Goal: Task Accomplishment & Management: Use online tool/utility

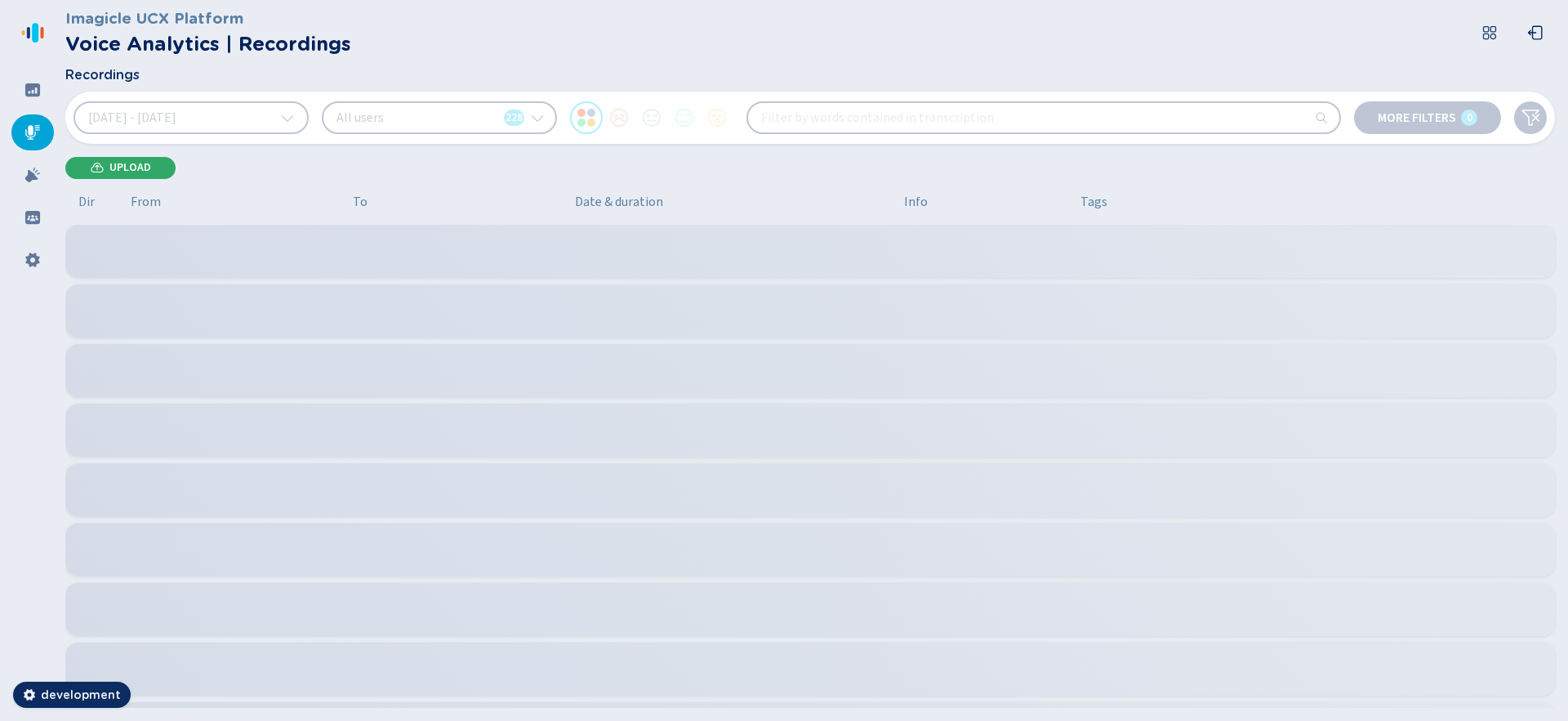
click at [124, 167] on span "Upload" at bounding box center [130, 167] width 42 height 13
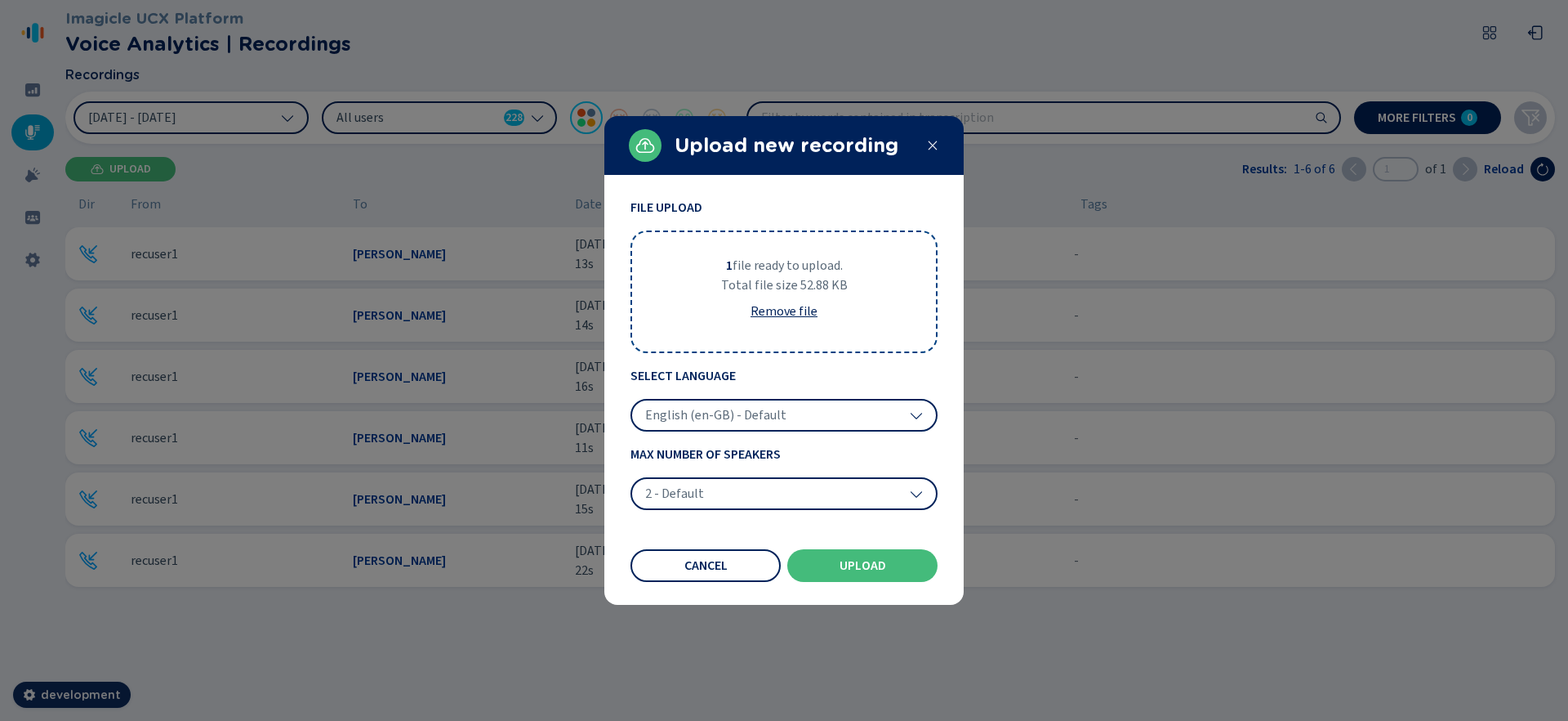
click at [801, 424] on div "English (en-GB) - Default" at bounding box center [784, 416] width 307 height 33
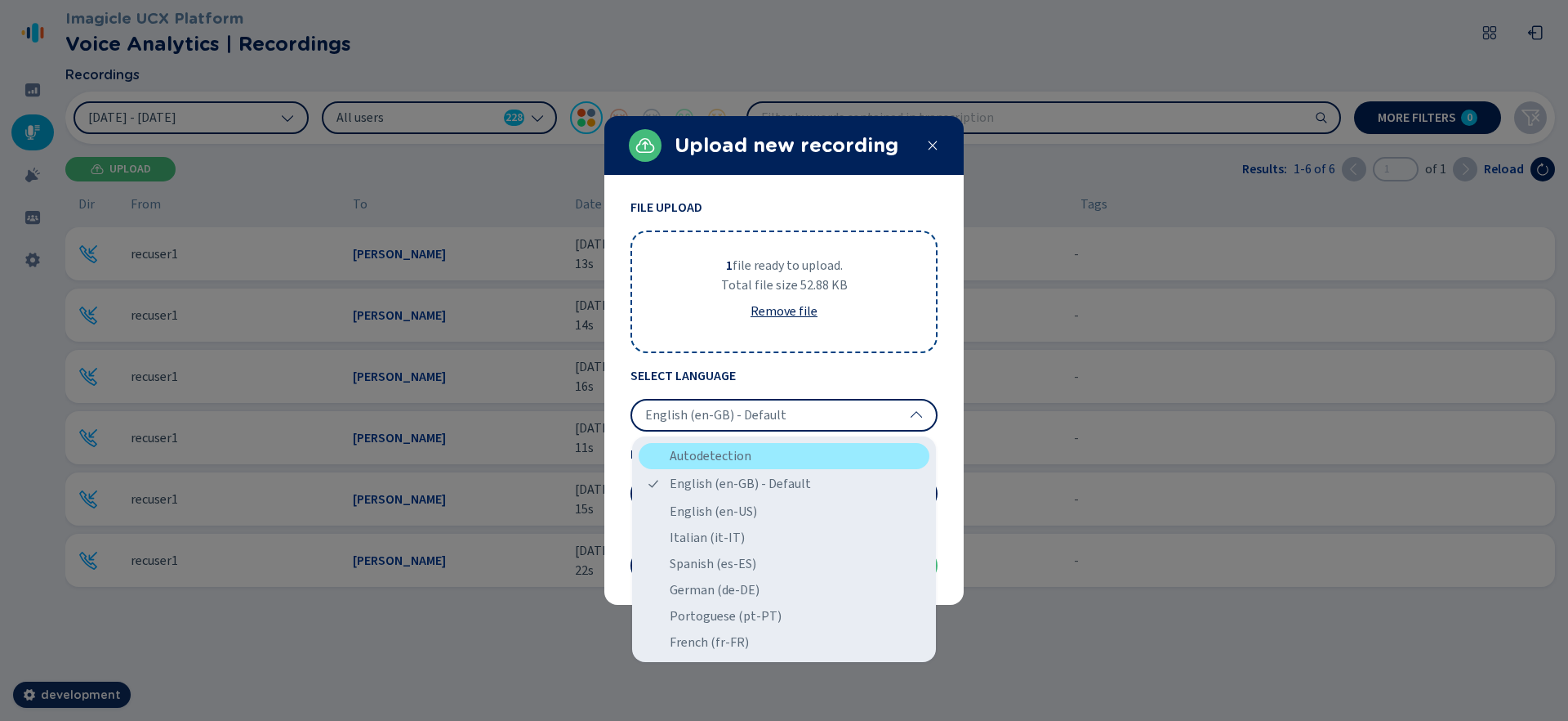
click at [795, 455] on div "Autodetection" at bounding box center [784, 456] width 291 height 26
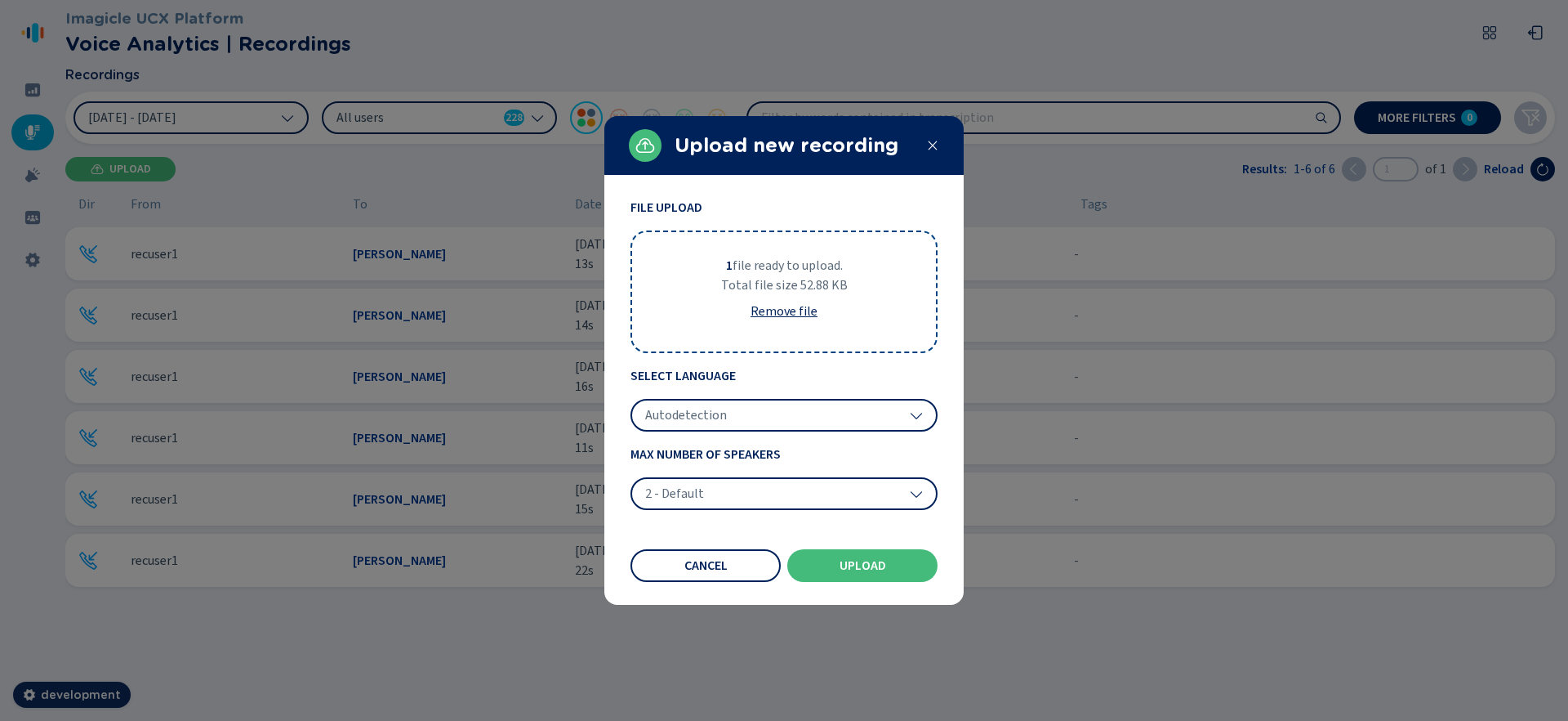
click at [782, 497] on div "2 - Default" at bounding box center [784, 494] width 307 height 33
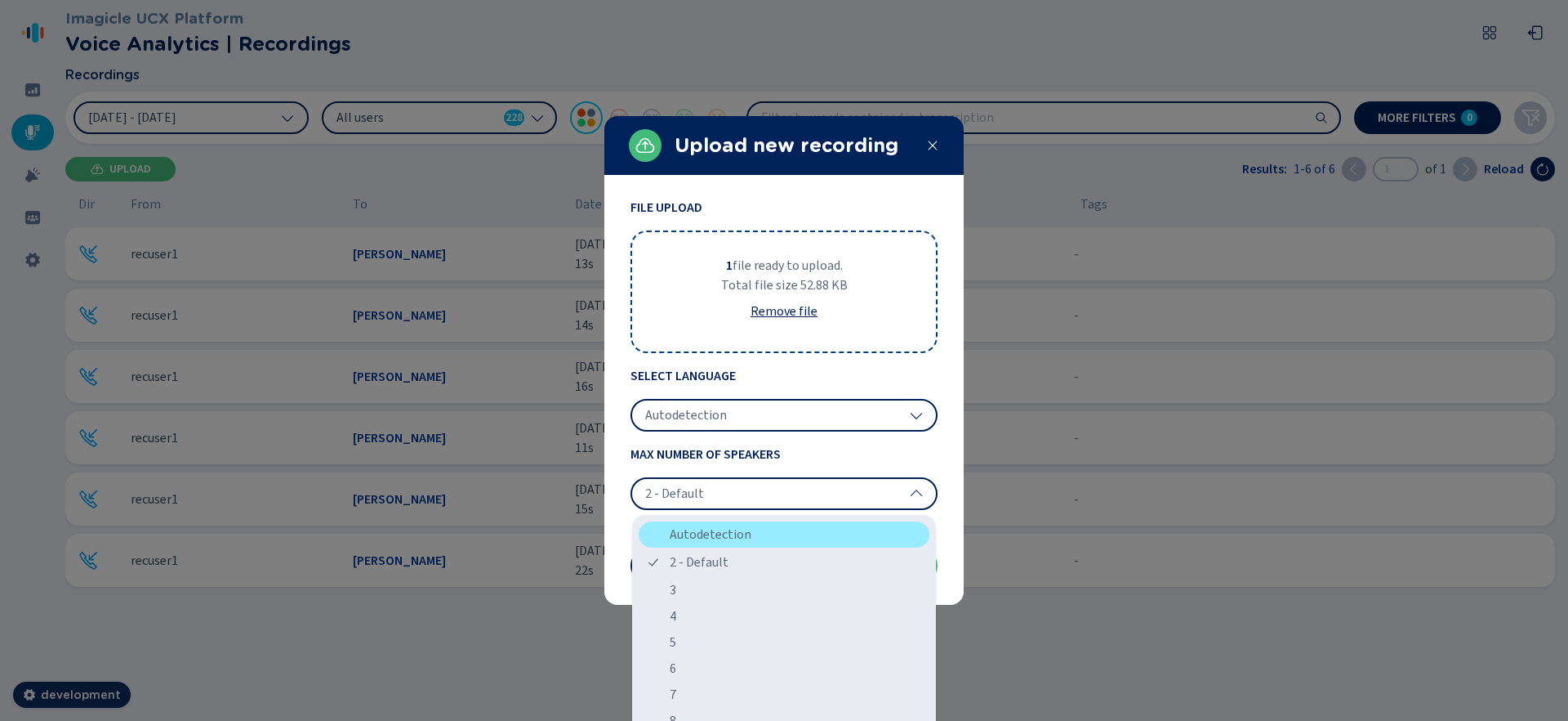
click at [783, 522] on div "Autodetection" at bounding box center [784, 535] width 291 height 26
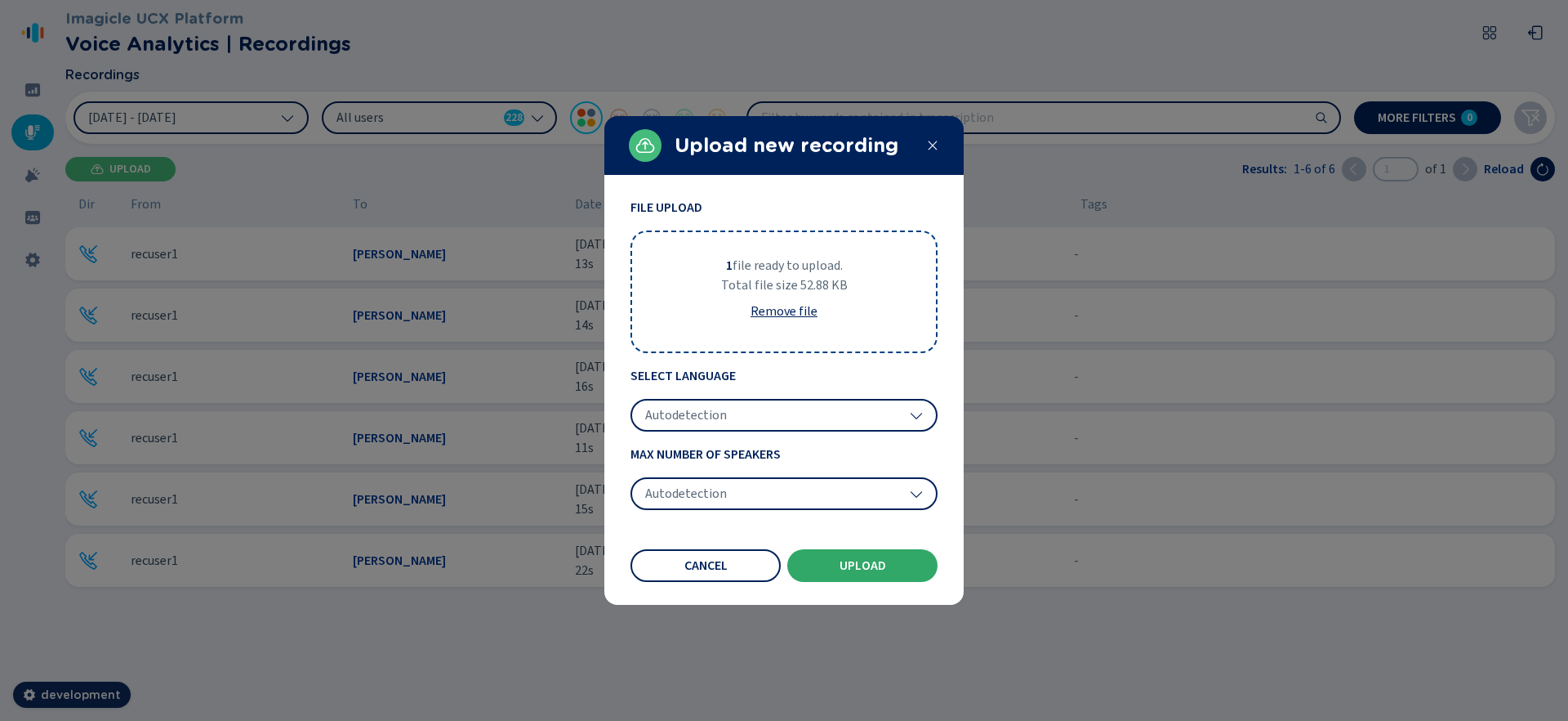
click at [889, 571] on button "Upload" at bounding box center [862, 566] width 150 height 33
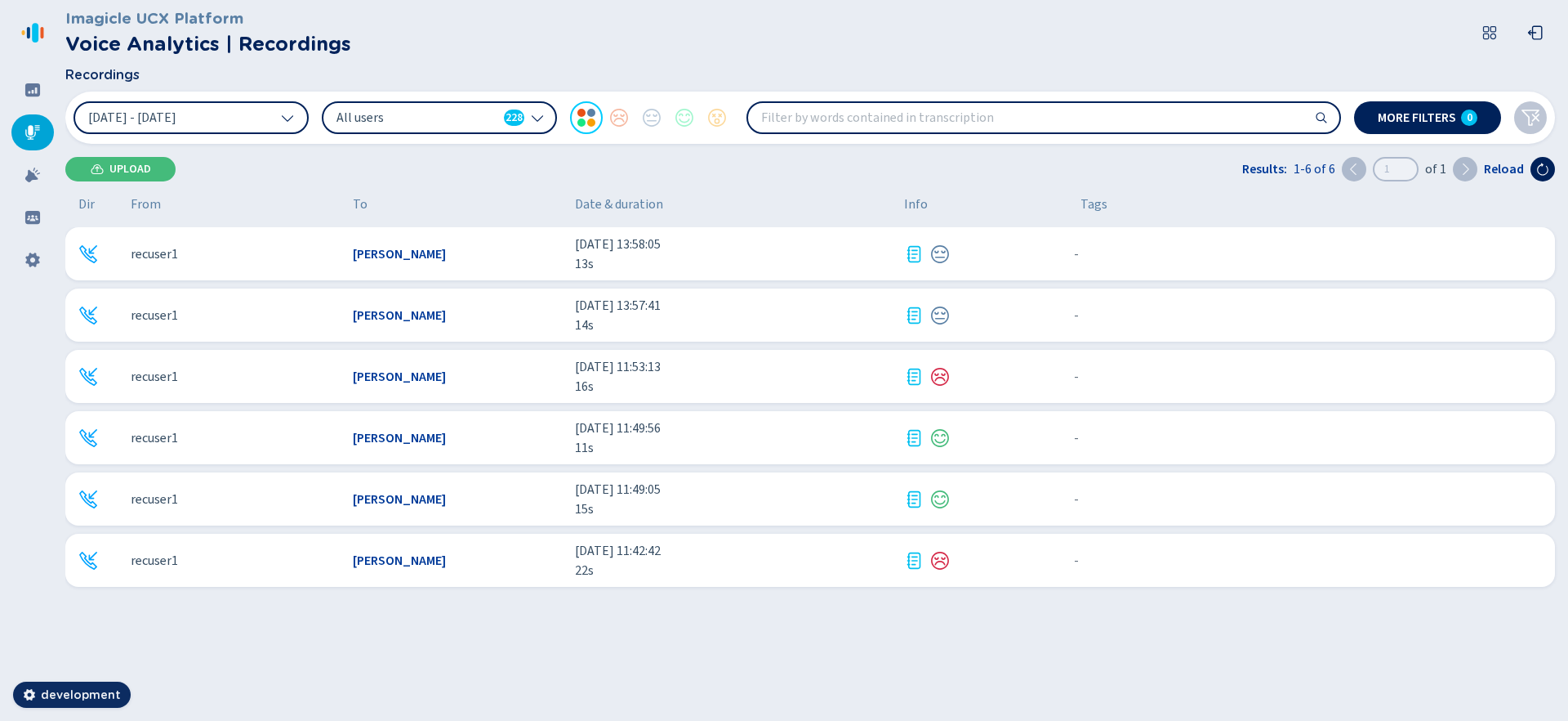
click at [410, 125] on span "All users" at bounding box center [416, 118] width 161 height 18
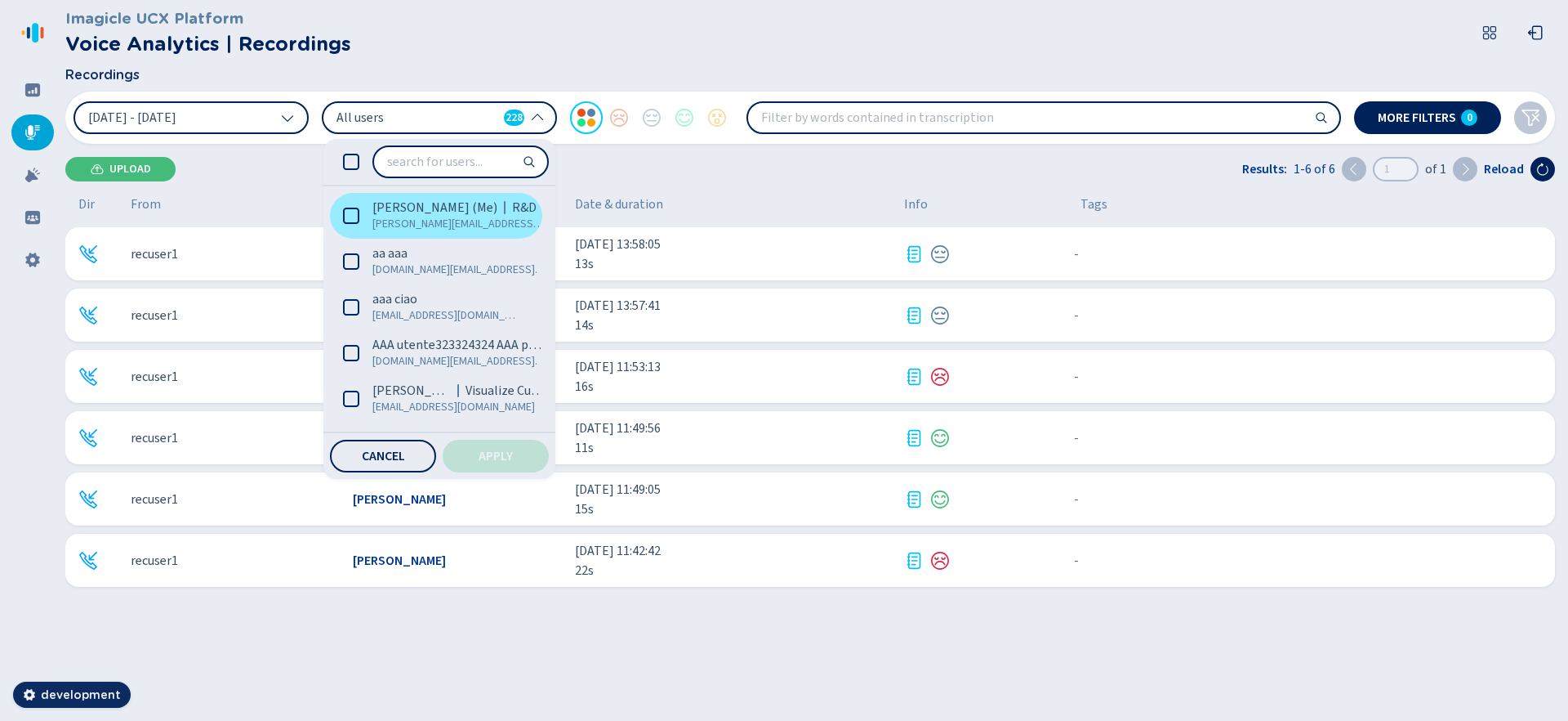
click at [442, 216] on span "[PERSON_NAME][EMAIL_ADDRESS][DOMAIN_NAME]" at bounding box center [459, 224] width 173 height 16
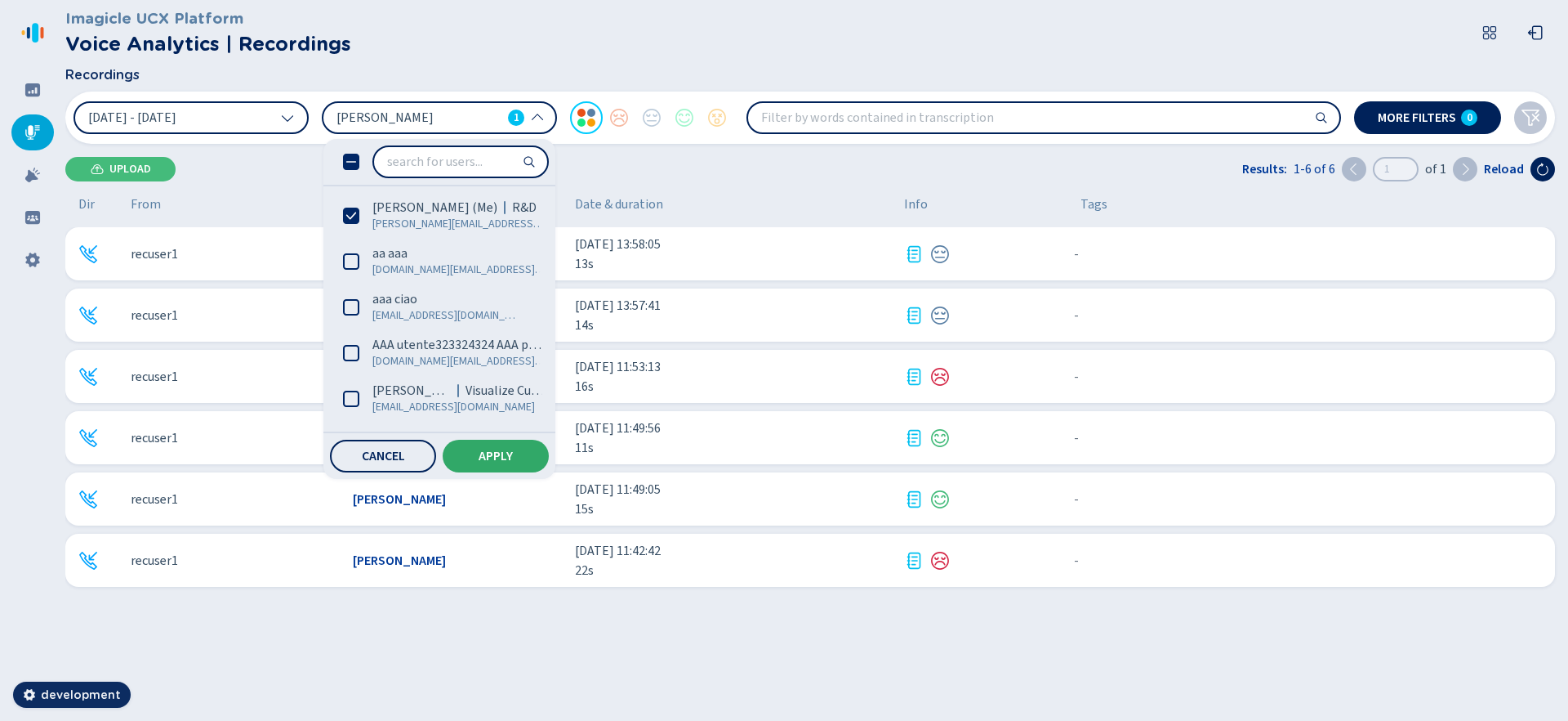
click at [502, 455] on span "Apply" at bounding box center [496, 456] width 35 height 13
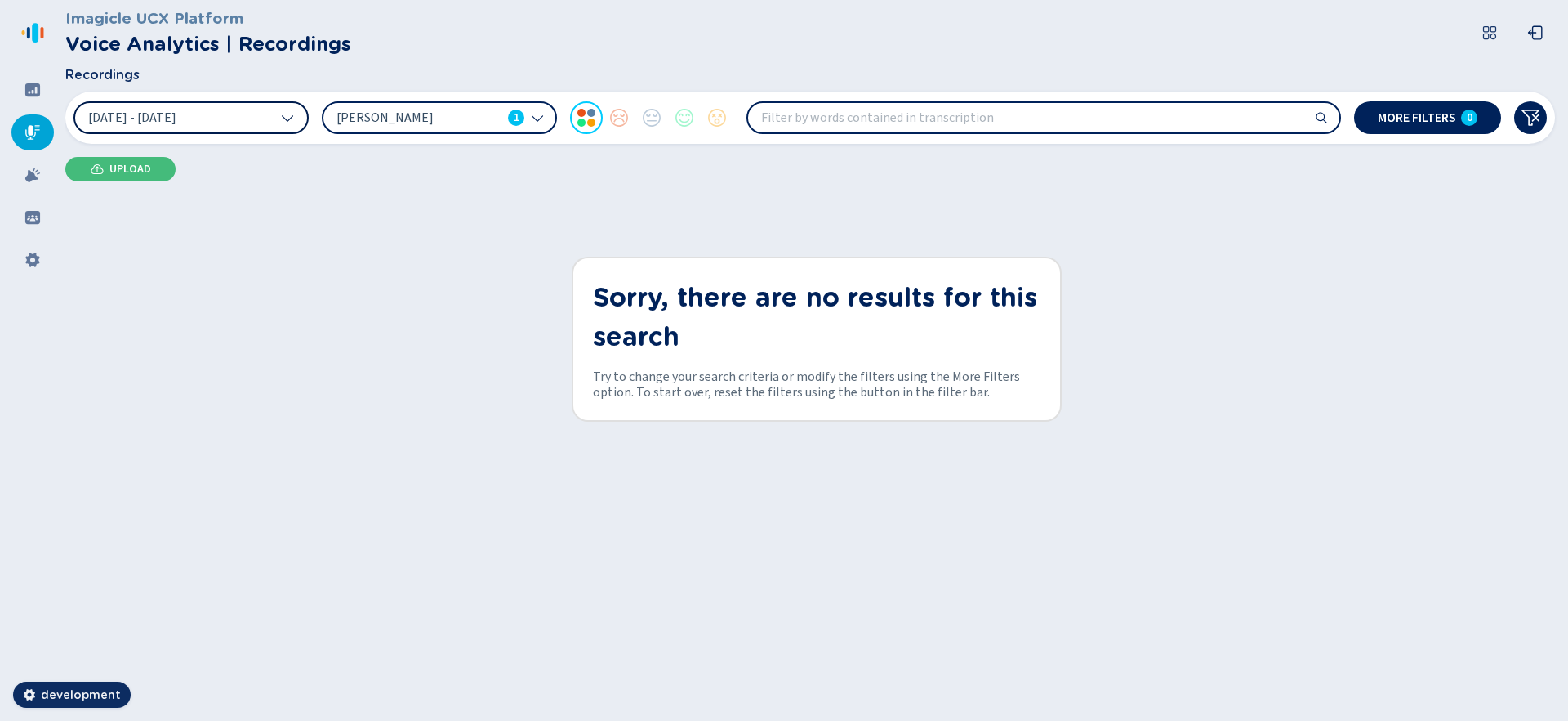
click at [238, 111] on button "[DATE] - [DATE]" at bounding box center [190, 118] width 235 height 33
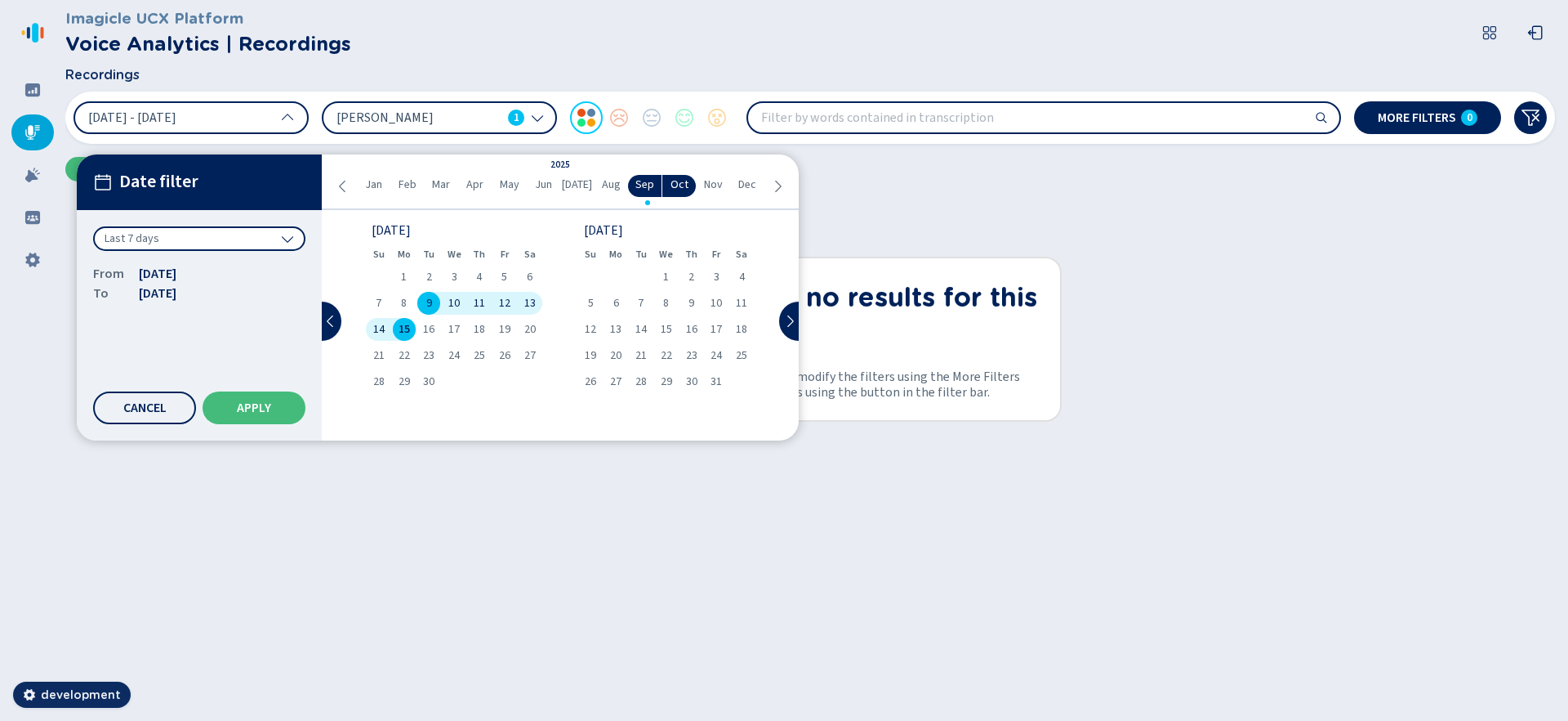
click at [222, 238] on div "Last 7 days" at bounding box center [200, 238] width 213 height 25
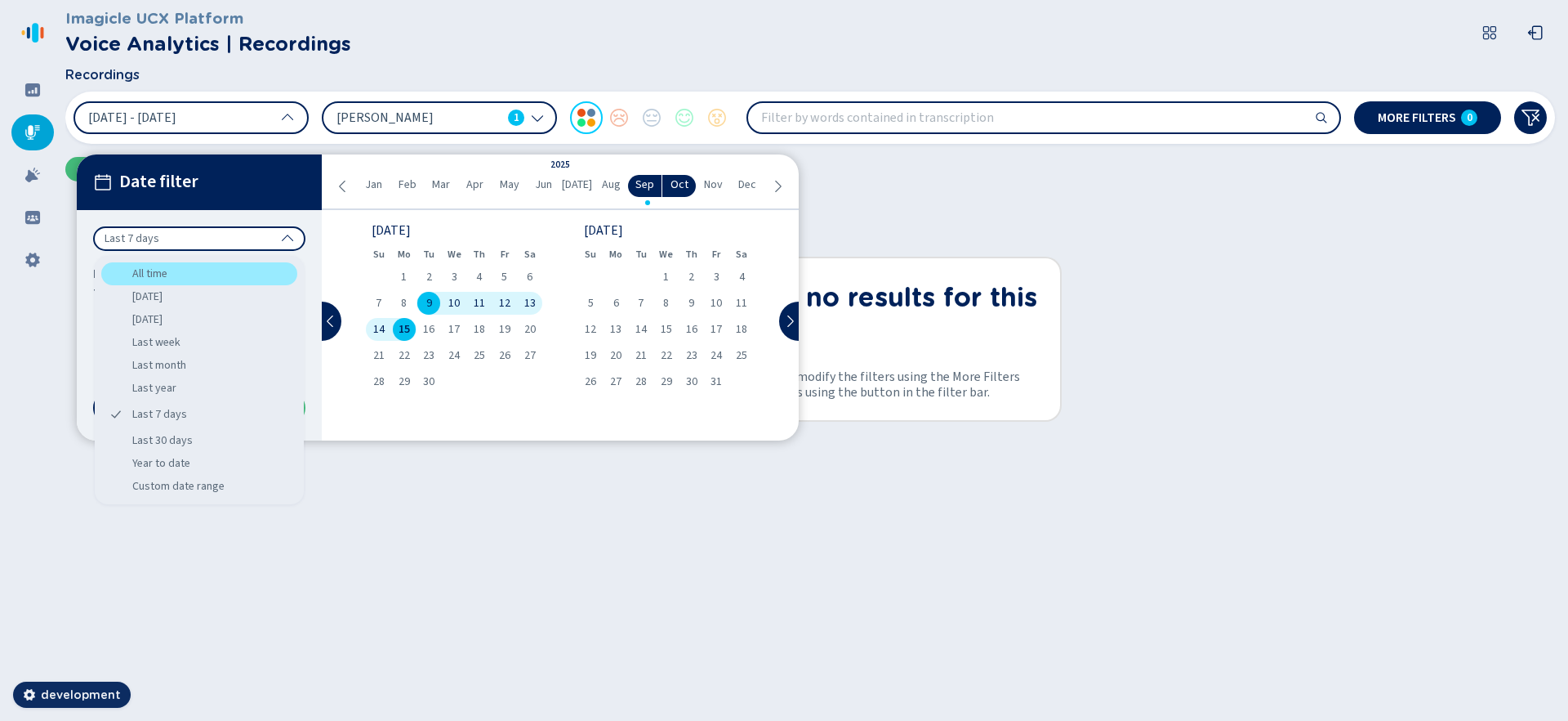
click at [223, 272] on div "All time" at bounding box center [200, 274] width 196 height 23
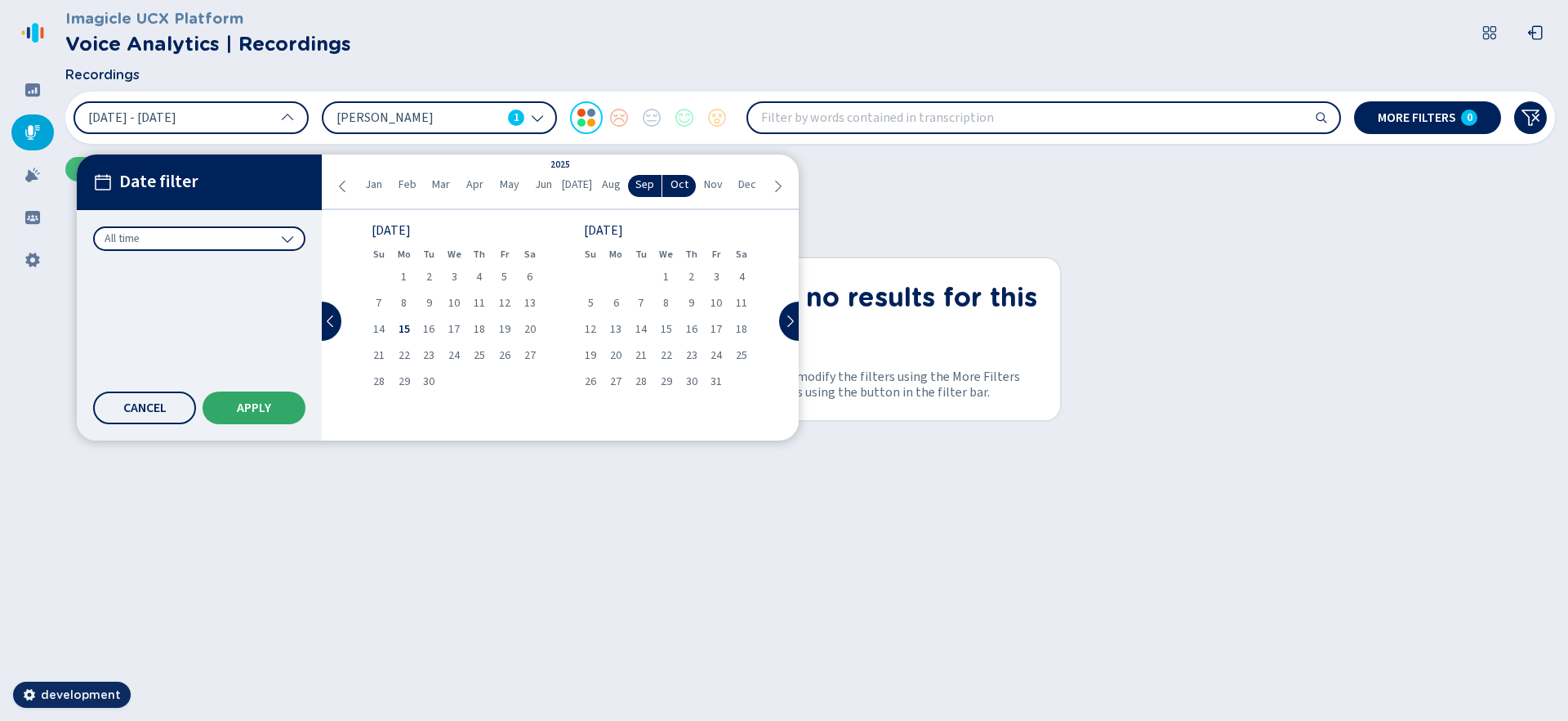
click at [237, 403] on span "Apply" at bounding box center [254, 408] width 35 height 13
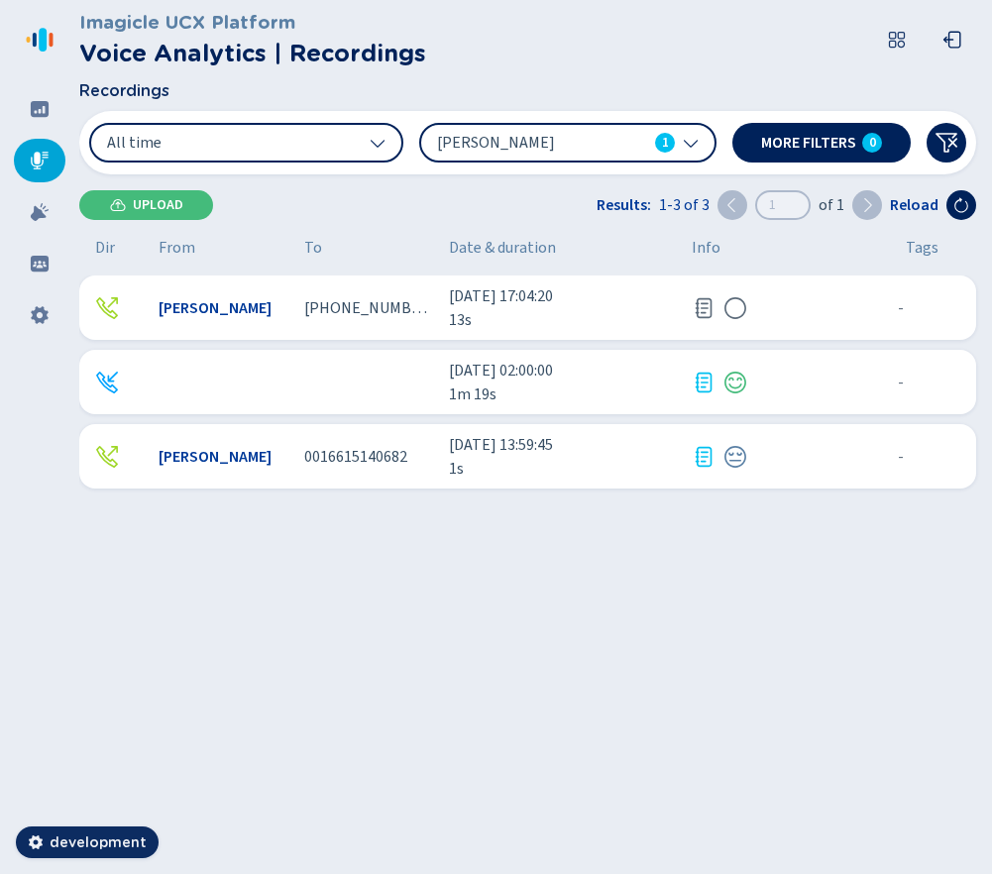
click at [766, 311] on div at bounding box center [783, 308] width 182 height 24
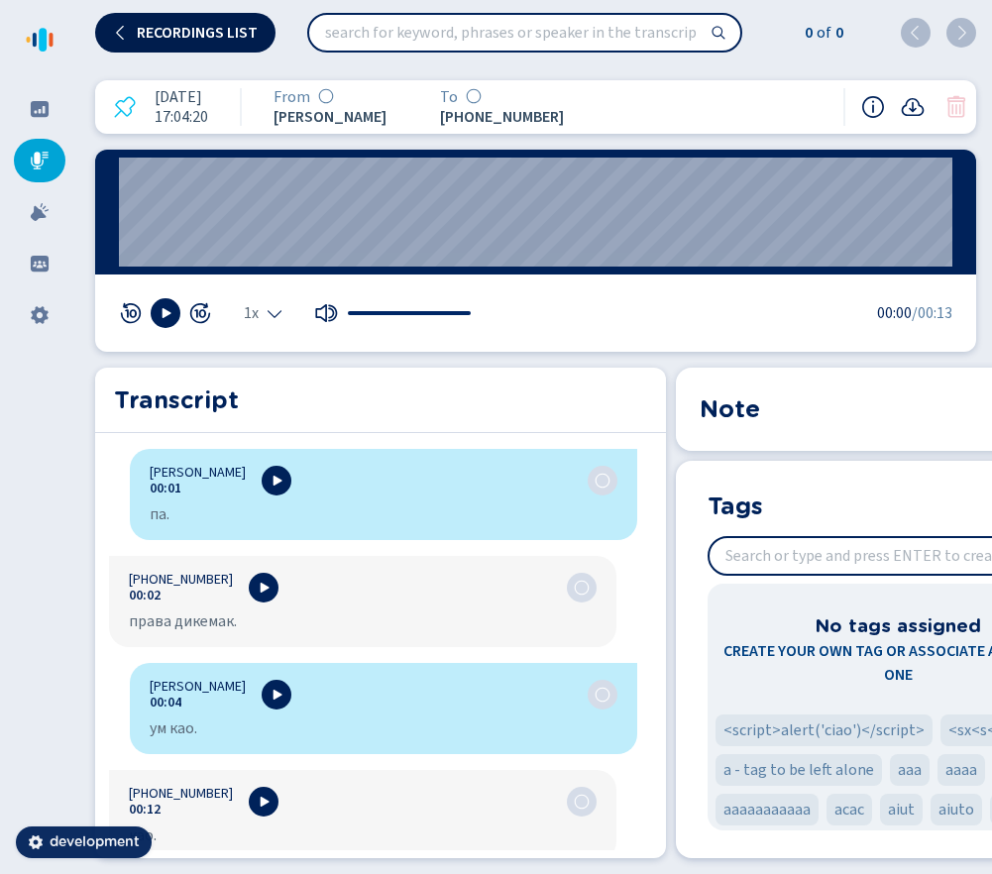
click at [167, 35] on span "Recordings list" at bounding box center [197, 33] width 121 height 16
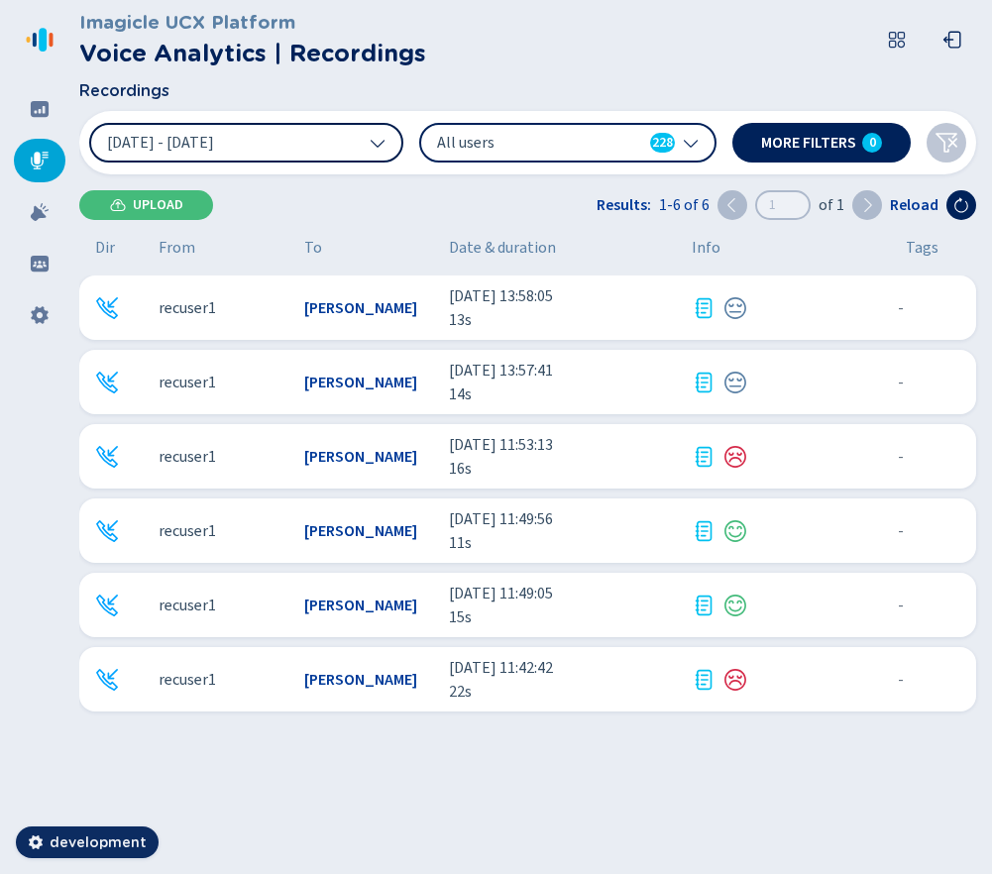
click at [332, 153] on button "[DATE] - [DATE]" at bounding box center [246, 143] width 314 height 40
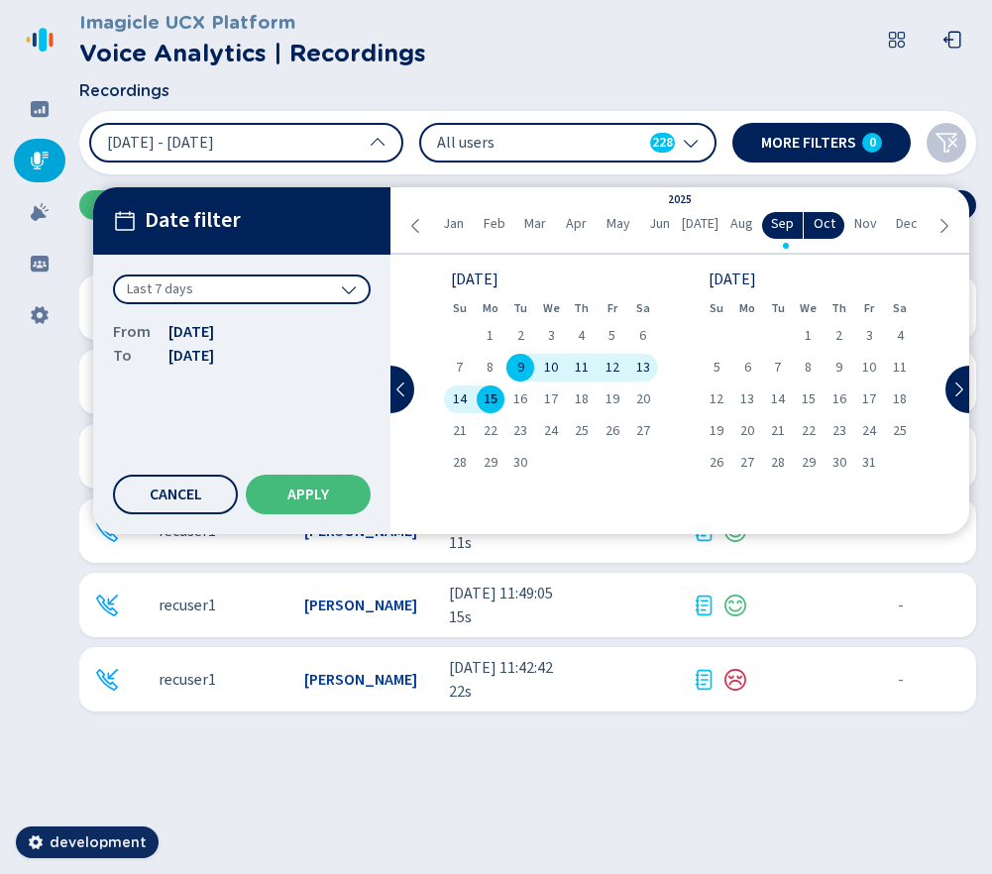
click at [290, 282] on div "Last 7 days" at bounding box center [242, 289] width 258 height 30
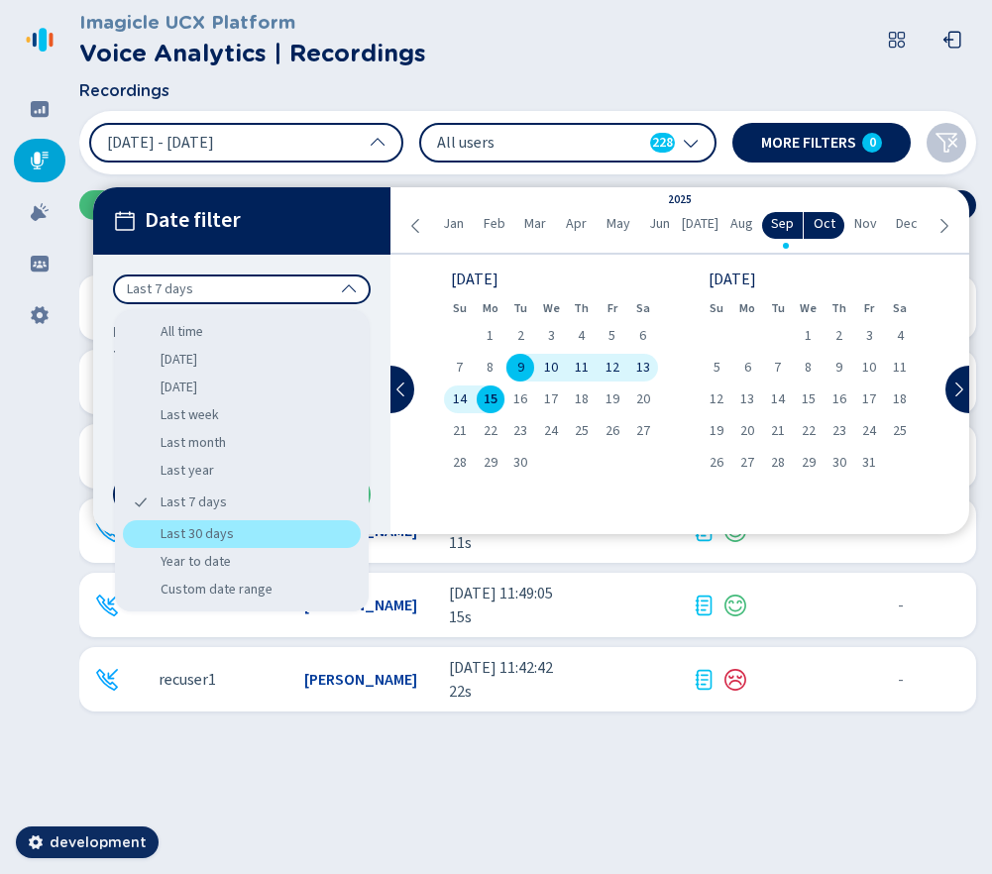
click at [238, 534] on div "Last 30 days" at bounding box center [242, 534] width 238 height 28
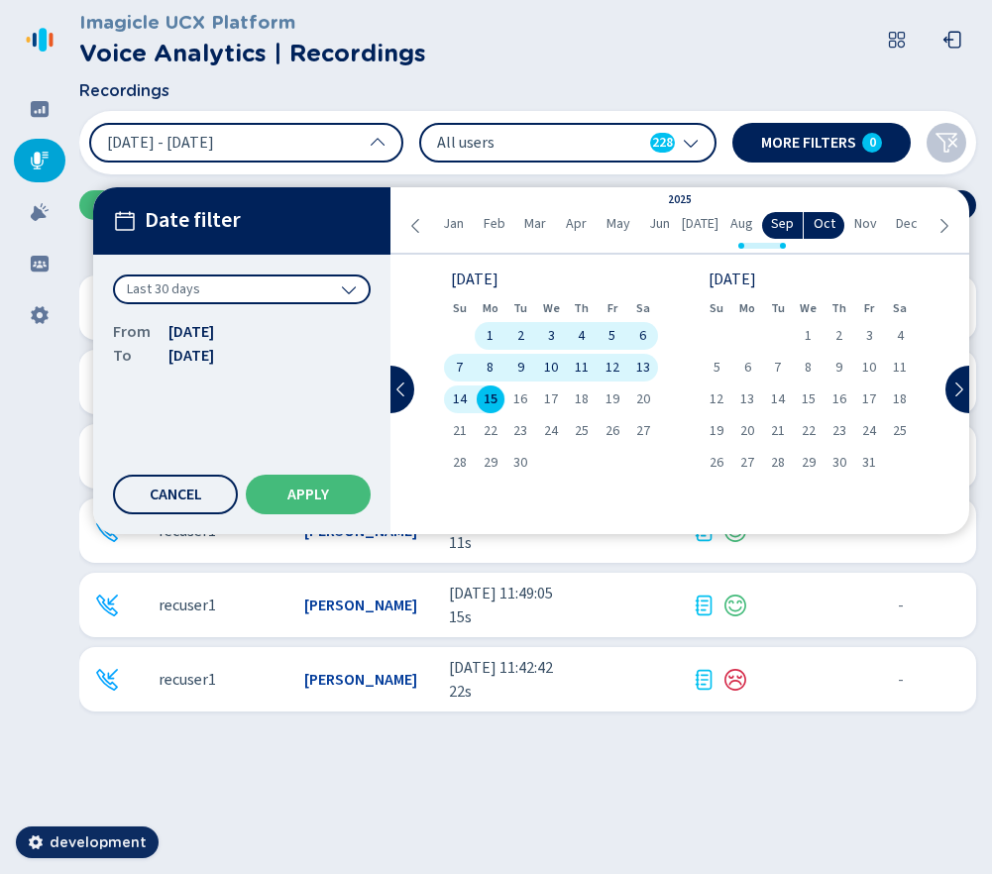
click at [271, 295] on div "Last 30 days" at bounding box center [242, 289] width 258 height 30
click at [414, 220] on icon at bounding box center [416, 226] width 16 height 16
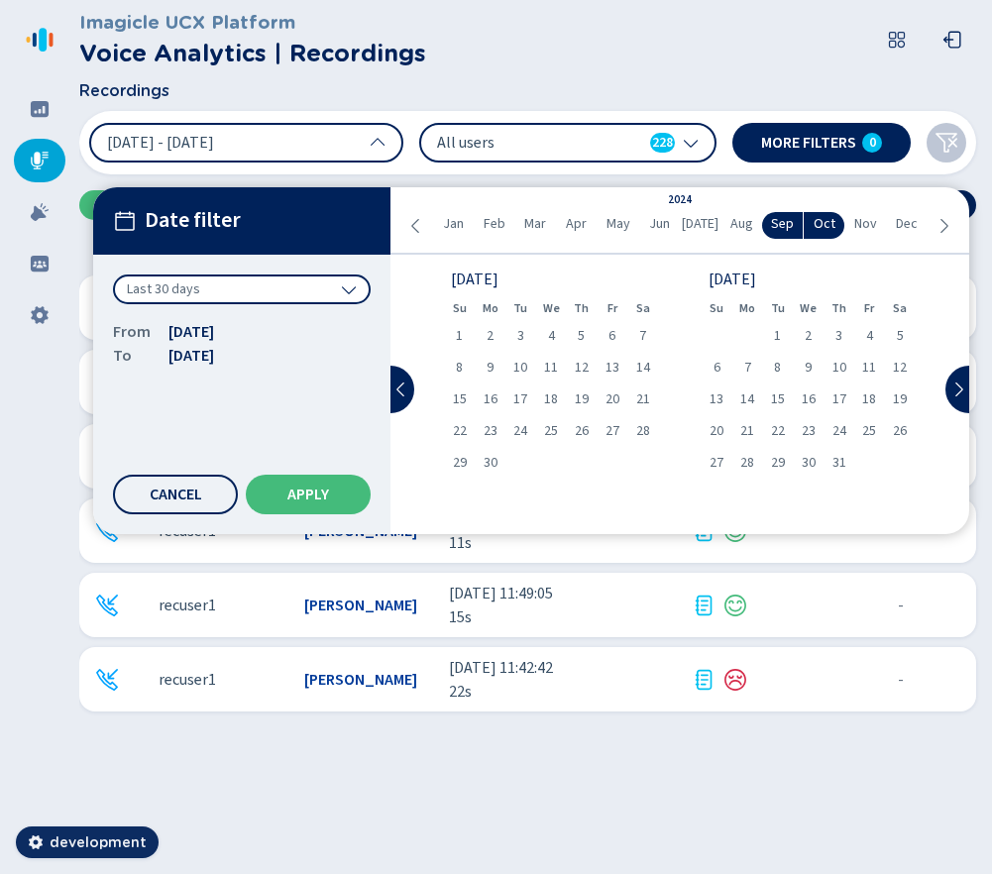
click at [742, 228] on span "Aug" at bounding box center [741, 224] width 23 height 21
drag, startPoint x: 851, startPoint y: 334, endPoint x: 856, endPoint y: 365, distance: 31.1
click at [851, 335] on div "1" at bounding box center [838, 336] width 31 height 28
click at [877, 424] on div "23" at bounding box center [869, 431] width 31 height 28
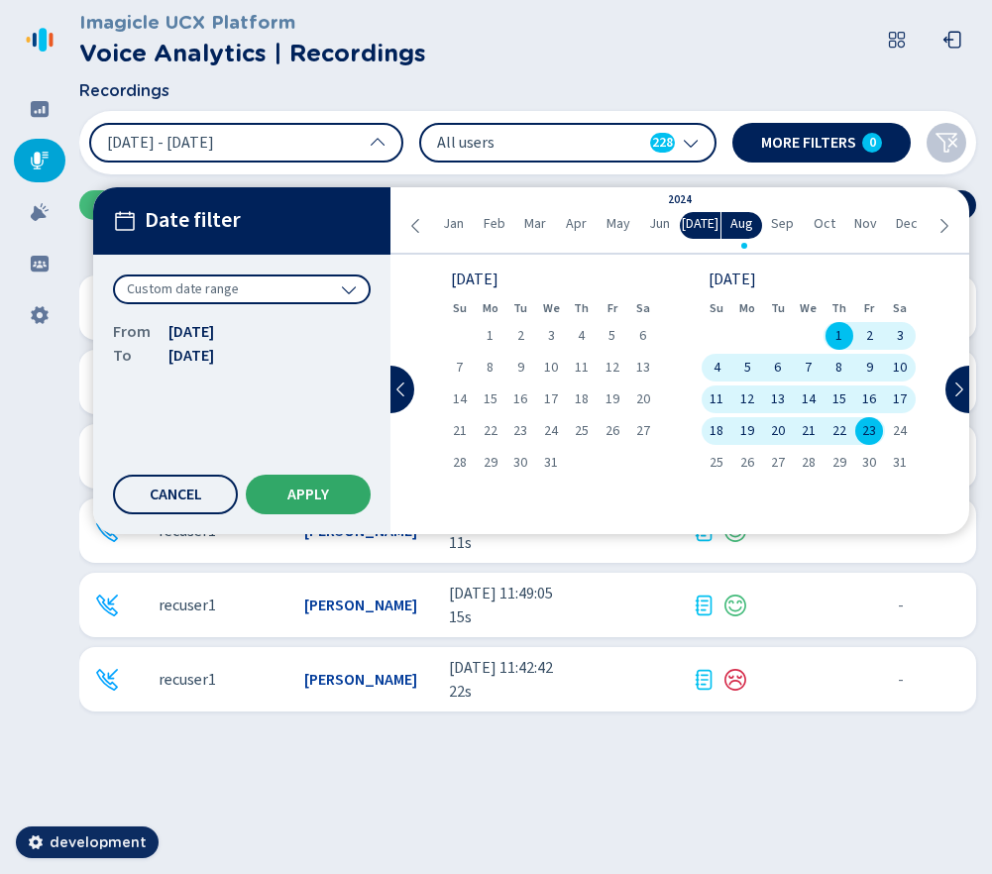
click at [341, 487] on button "Apply" at bounding box center [308, 495] width 125 height 40
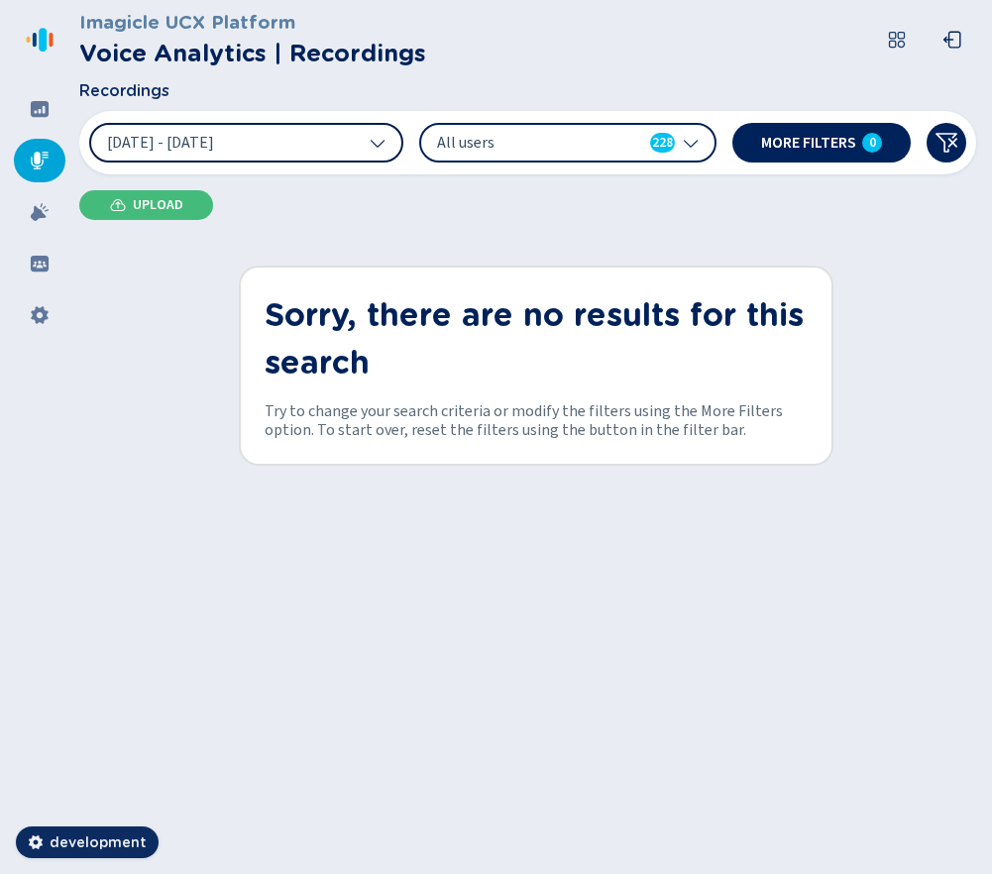
click at [358, 151] on button "1 Aug 2024 - 23 Aug 2024" at bounding box center [246, 143] width 314 height 40
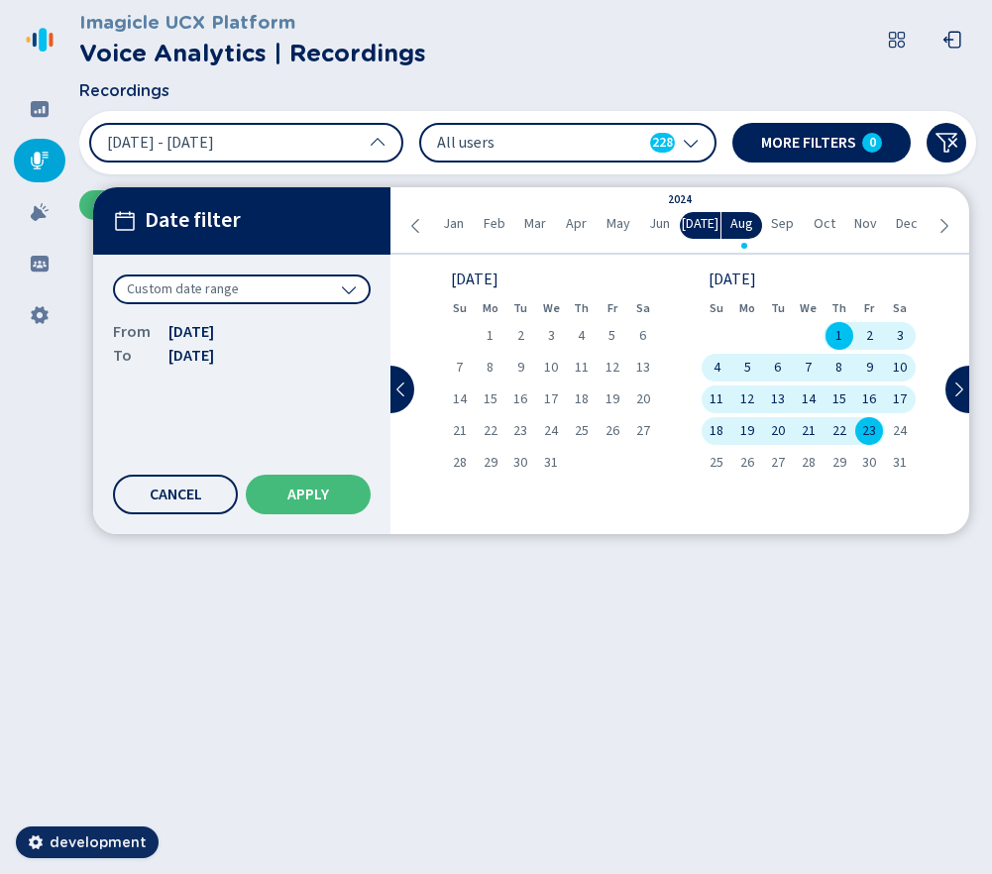
click at [958, 229] on div "2024 Jan Feb Mar Apr May Jun Jul Aug Sep Oct Nov Dec" at bounding box center [679, 221] width 578 height 68
click at [952, 227] on div "2024 Jan Feb Mar Apr May Jun Jul Aug Sep Oct Nov Dec" at bounding box center [679, 221] width 578 height 68
click at [948, 223] on icon at bounding box center [943, 226] width 16 height 16
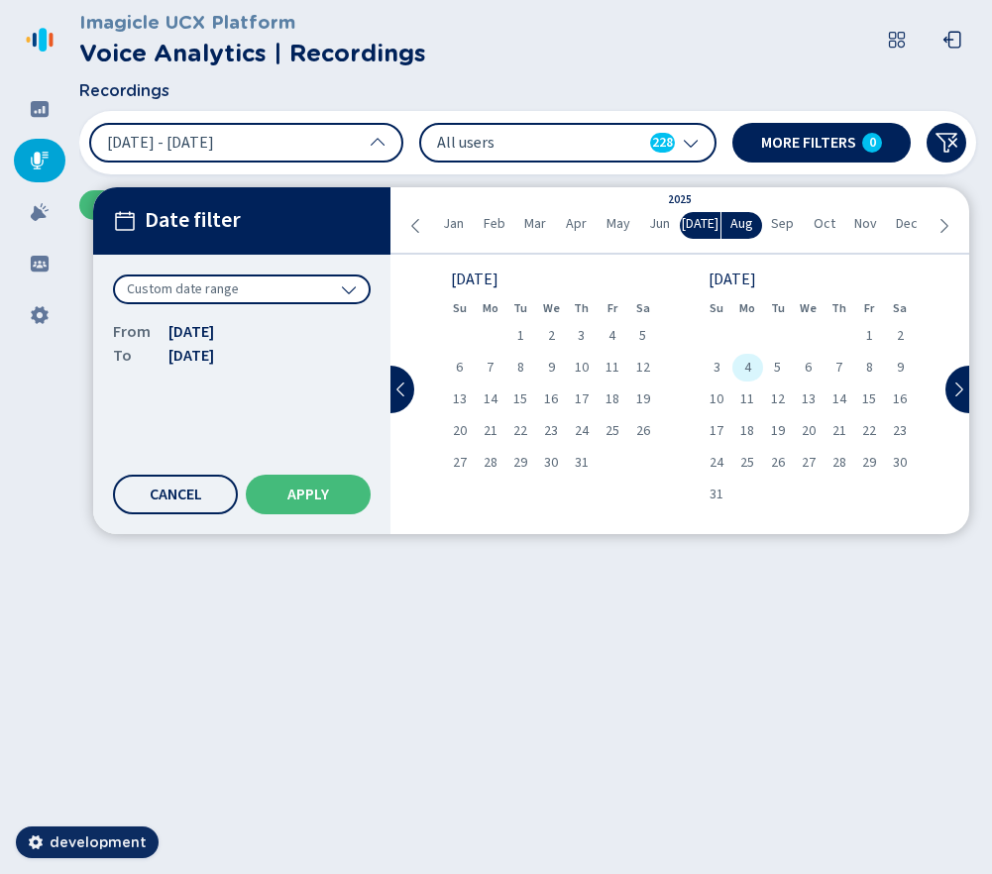
click at [749, 369] on span "4" at bounding box center [747, 368] width 7 height 14
click at [778, 430] on span "19" at bounding box center [778, 431] width 14 height 14
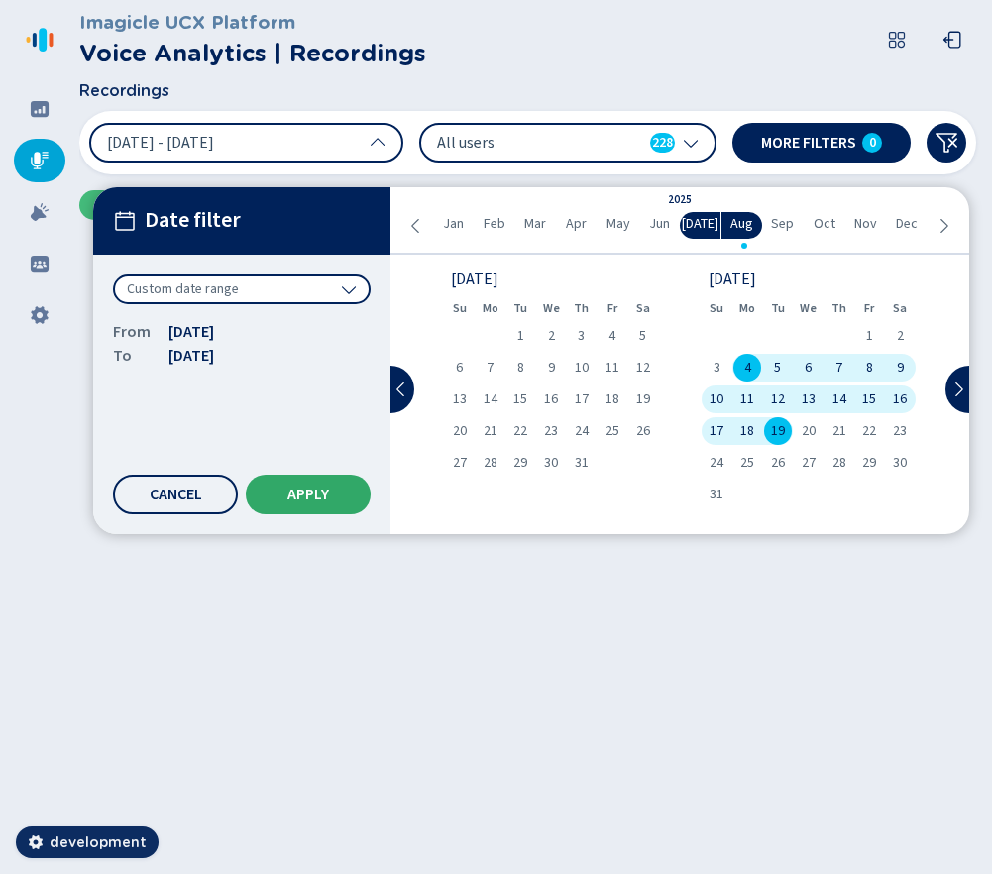
click at [291, 498] on span "Apply" at bounding box center [308, 495] width 42 height 16
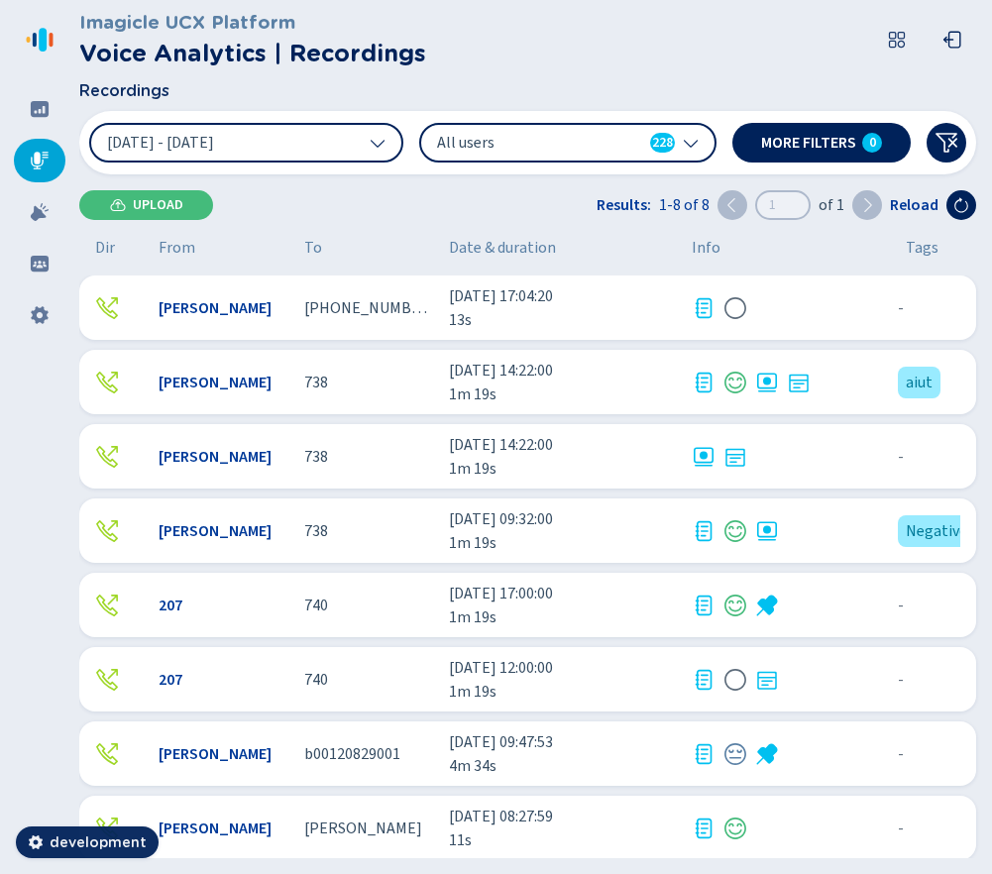
click at [420, 301] on div "[PHONE_NUMBER]" at bounding box center [369, 308] width 130 height 24
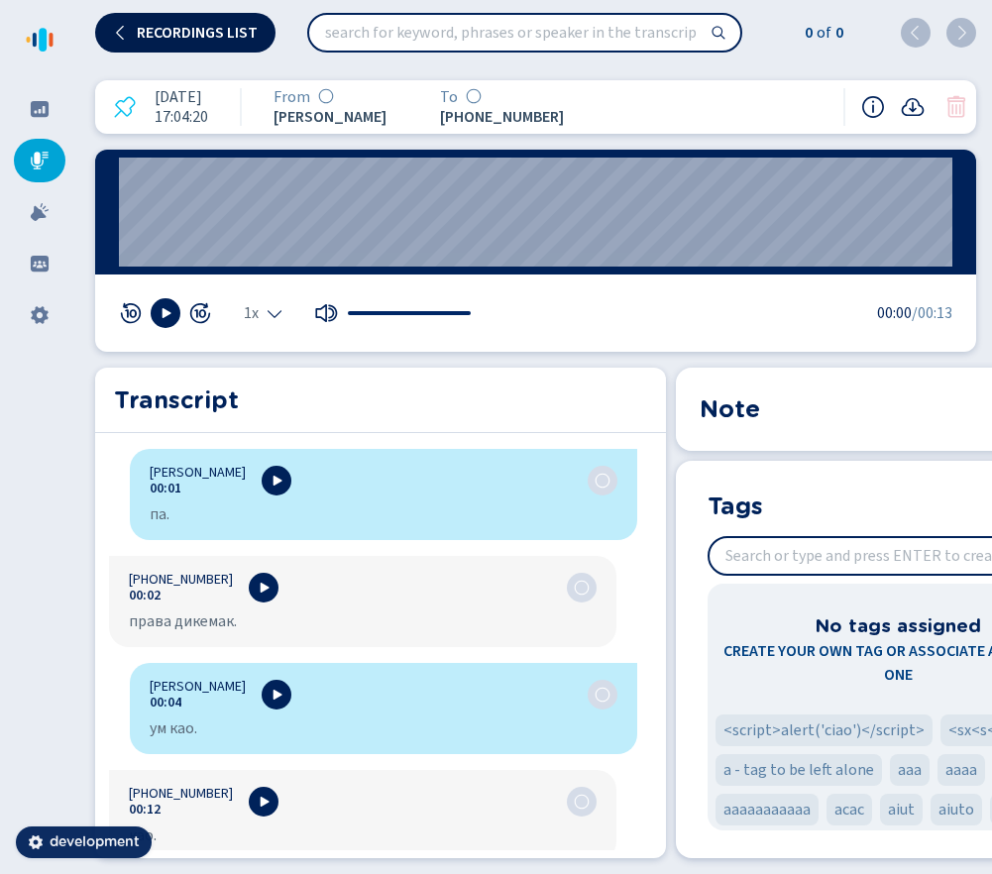
click at [151, 26] on span "Recordings list" at bounding box center [197, 33] width 121 height 16
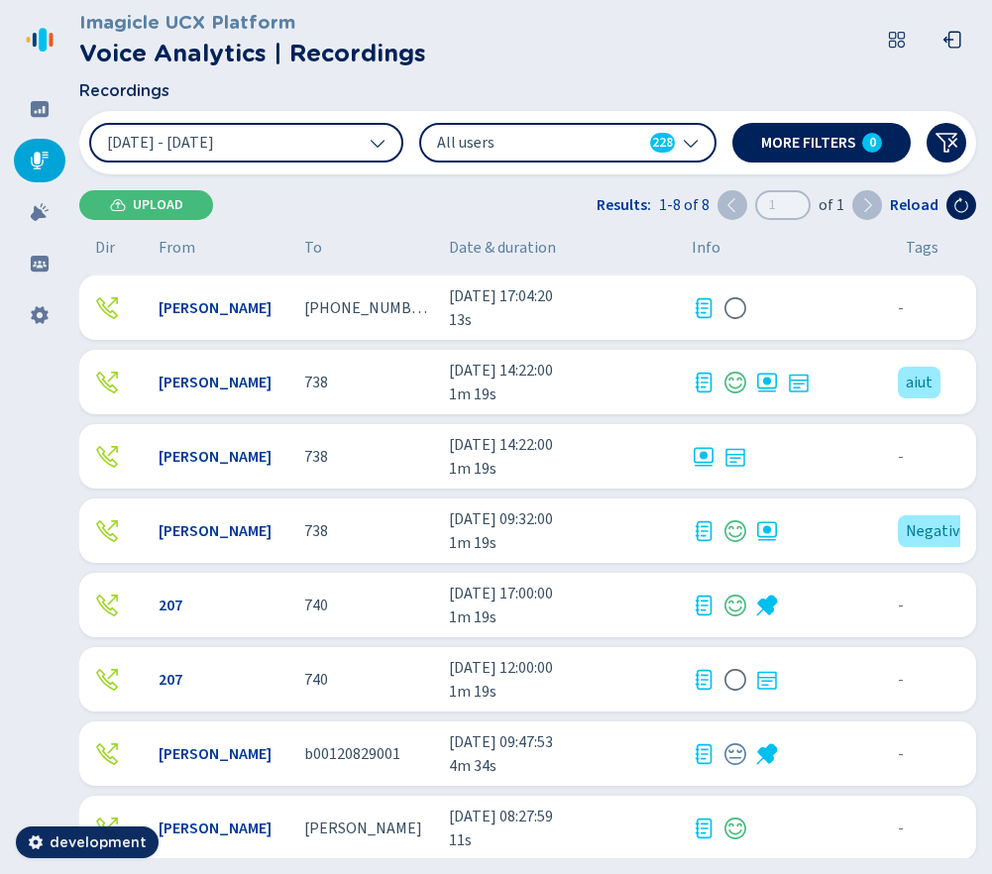
click at [447, 300] on div "Nicola Boscolo +393403932313 18 Aug 2025 - 17:04:20 13s - {{hiddenTagsCount}} m…" at bounding box center [527, 307] width 897 height 64
